Goal: Task Accomplishment & Management: Manage account settings

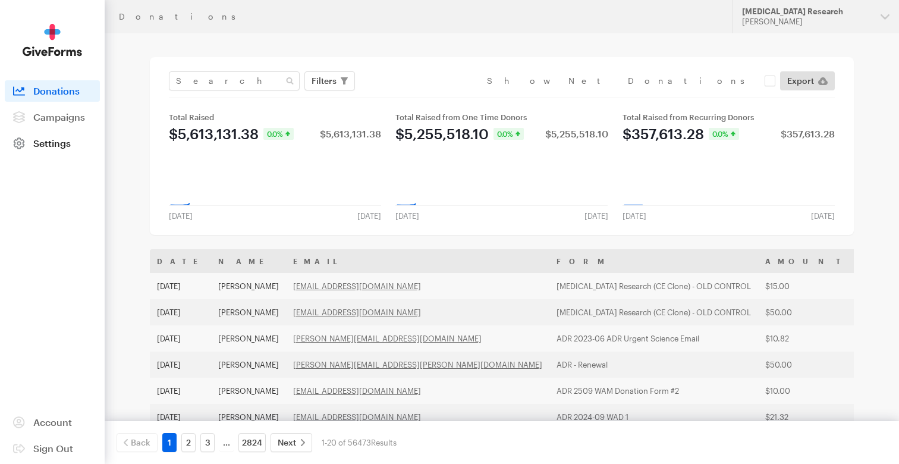
click at [30, 137] on span at bounding box center [19, 143] width 29 height 21
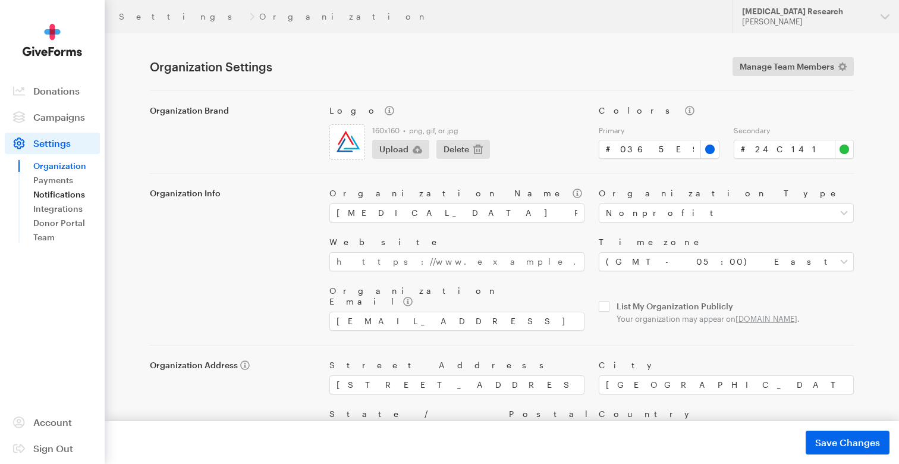
click at [59, 192] on link "Notifications" at bounding box center [66, 194] width 67 height 14
